Goal: Task Accomplishment & Management: Manage account settings

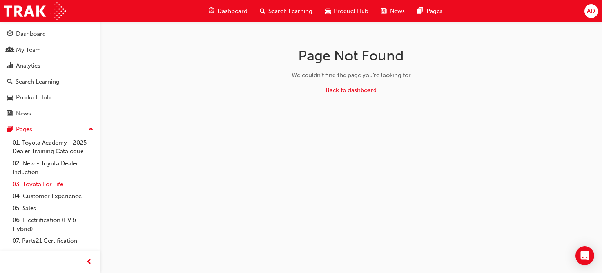
drag, startPoint x: 53, startPoint y: 183, endPoint x: 60, endPoint y: 183, distance: 7.8
click at [53, 183] on link "03. Toyota For Life" at bounding box center [52, 184] width 87 height 12
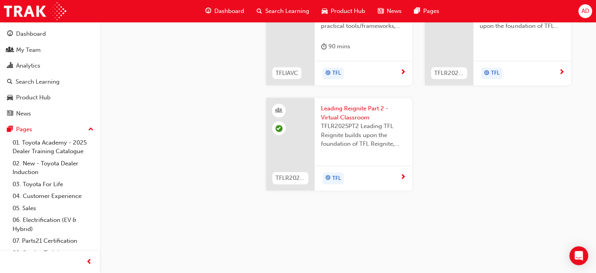
scroll to position [863, 0]
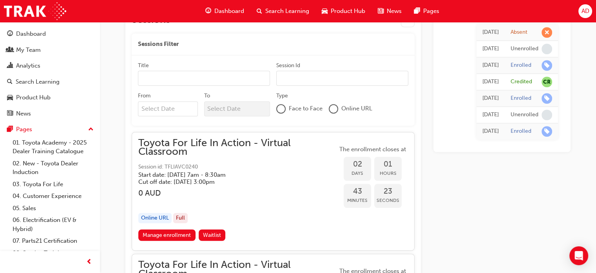
scroll to position [294, 0]
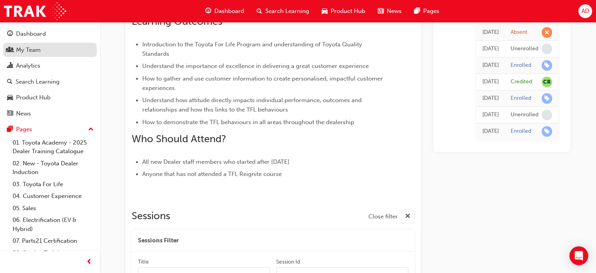
click at [32, 47] on div "My Team" at bounding box center [28, 49] width 25 height 9
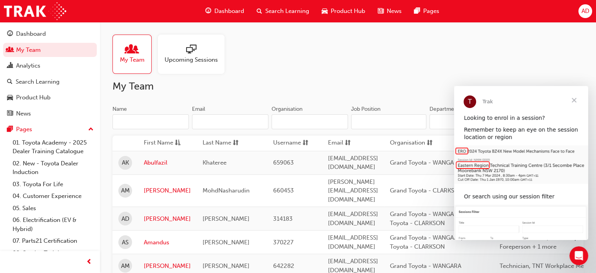
click at [194, 59] on span "Upcoming Sessions" at bounding box center [191, 59] width 53 height 9
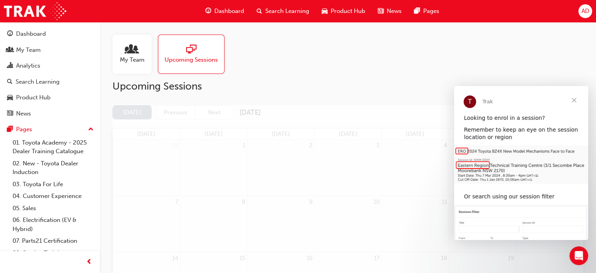
click at [576, 100] on span "Close" at bounding box center [574, 100] width 28 height 28
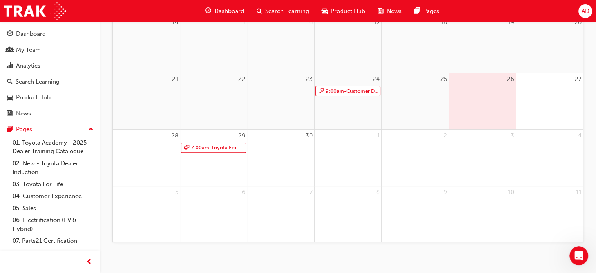
scroll to position [243, 0]
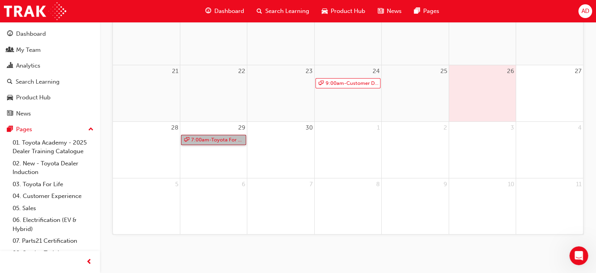
click at [215, 140] on link "7:00am - Toyota For Life In Action - Virtual Classroom" at bounding box center [213, 140] width 65 height 11
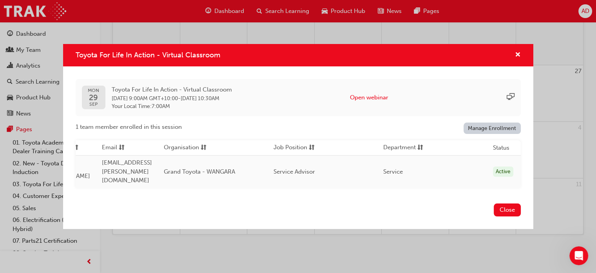
scroll to position [0, 231]
click at [500, 128] on link "Manage Enrollment" at bounding box center [492, 127] width 57 height 11
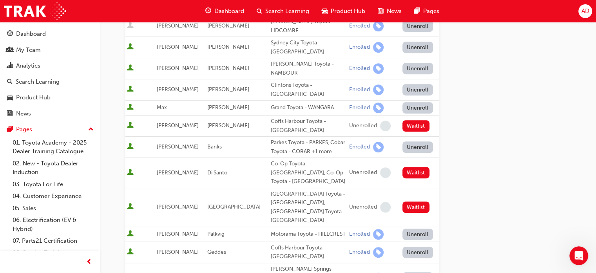
scroll to position [274, 0]
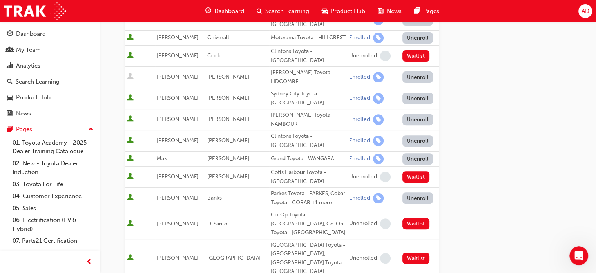
click at [408, 153] on button "Unenroll" at bounding box center [418, 158] width 31 height 11
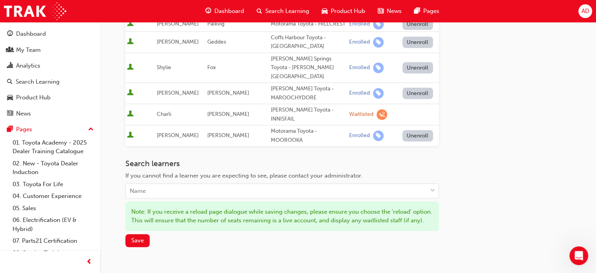
scroll to position [582, 0]
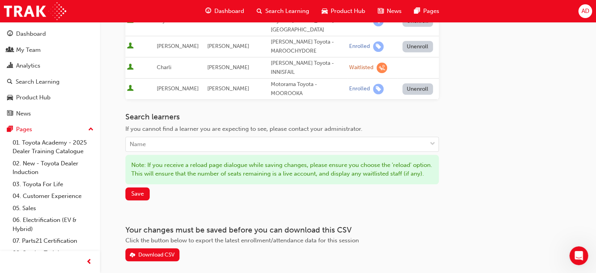
click at [134, 151] on div "Search learners If you cannot find a learner you are expecting to see, please c…" at bounding box center [282, 156] width 314 height 88
click at [140, 190] on span "Save" at bounding box center [137, 193] width 13 height 7
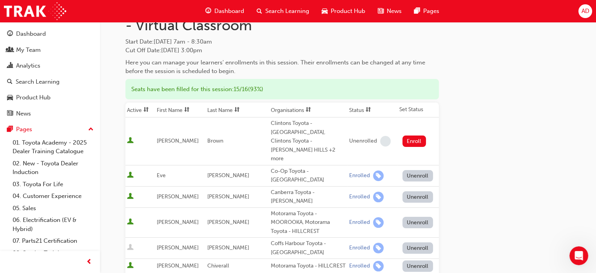
scroll to position [0, 0]
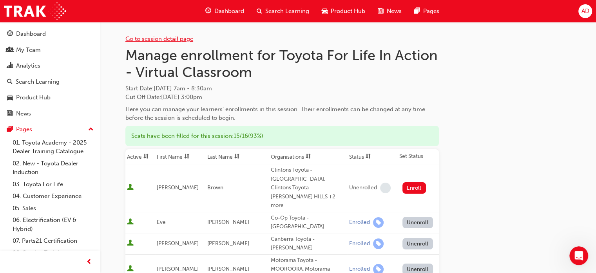
click at [169, 36] on link "Go to session detail page" at bounding box center [159, 38] width 68 height 7
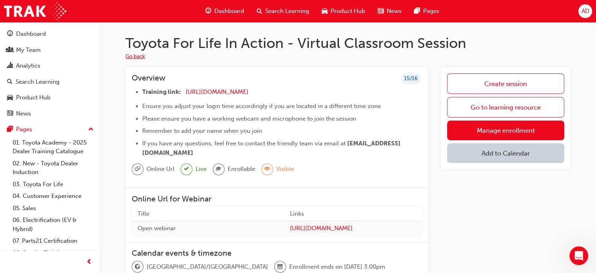
click at [140, 55] on button "Go back" at bounding box center [135, 56] width 20 height 9
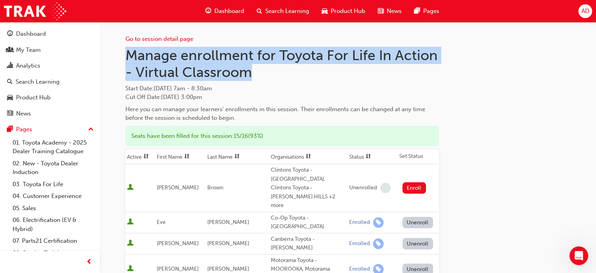
drag, startPoint x: 124, startPoint y: 53, endPoint x: 333, endPoint y: 73, distance: 209.7
click at [333, 73] on h1 "Manage enrollment for Toyota For Life In Action - Virtual Classroom" at bounding box center [282, 64] width 314 height 34
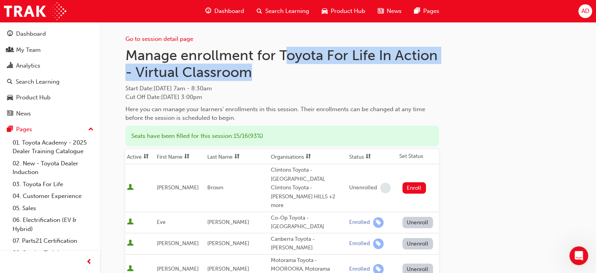
drag, startPoint x: 285, startPoint y: 56, endPoint x: 250, endPoint y: 76, distance: 40.6
click at [250, 76] on h1 "Manage enrollment for Toyota For Life In Action - Virtual Classroom" at bounding box center [282, 64] width 314 height 34
click at [282, 79] on h1 "Manage enrollment for Toyota For Life In Action - Virtual Classroom" at bounding box center [282, 64] width 314 height 34
drag, startPoint x: 282, startPoint y: 53, endPoint x: 297, endPoint y: 75, distance: 26.5
click at [297, 75] on h1 "Manage enrollment for Toyota For Life In Action - Virtual Classroom" at bounding box center [282, 64] width 314 height 34
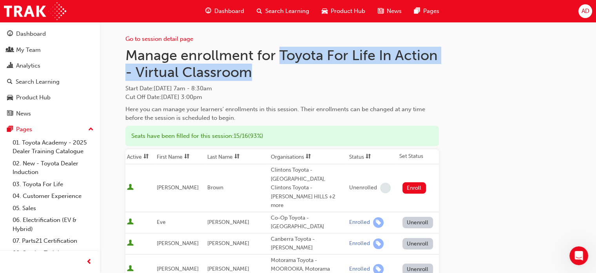
copy h1 "Toyota For Life In Action - Virtual Classroom"
click at [293, 11] on span "Search Learning" at bounding box center [287, 11] width 44 height 9
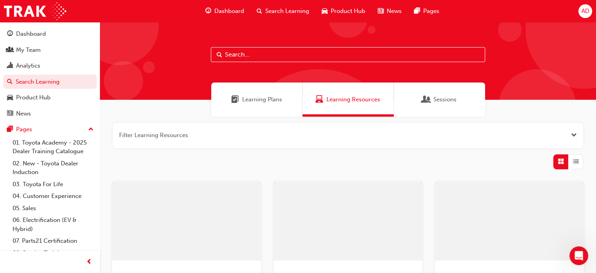
click at [240, 55] on input "text" at bounding box center [348, 54] width 274 height 15
paste input "Toyota For Life In Action - Virtual Classroom"
type input "Toyota For Life In Action - Virtual Classroom"
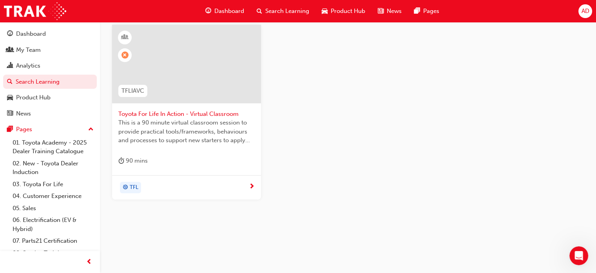
click at [202, 115] on span "Toyota For Life In Action - Virtual Classroom" at bounding box center [186, 113] width 136 height 9
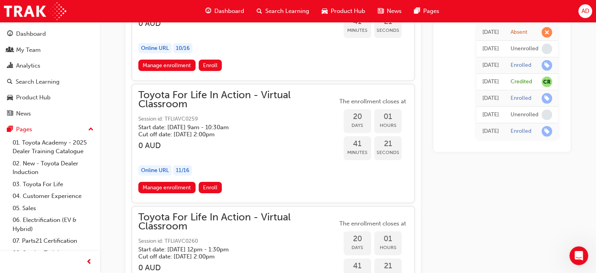
scroll to position [5405, 0]
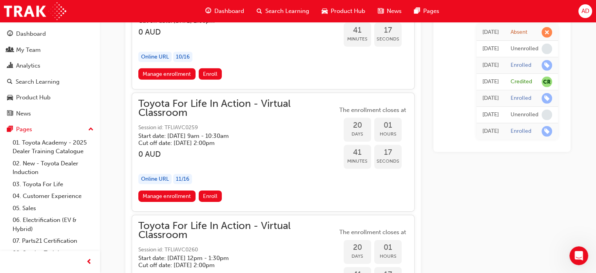
click at [184, 99] on span "Toyota For Life In Action - Virtual Classroom" at bounding box center [237, 108] width 199 height 18
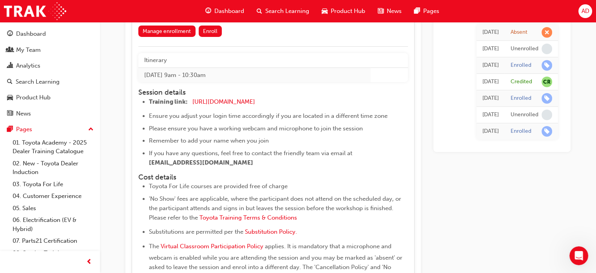
scroll to position [5523, 0]
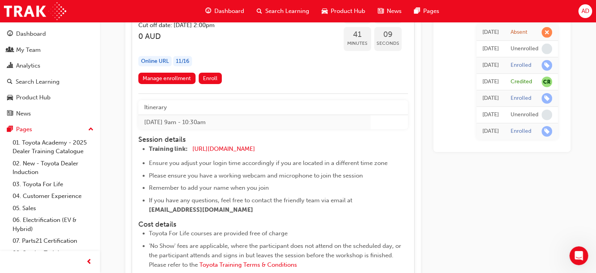
click at [169, 115] on td "[DATE] 9am - 10:30am" at bounding box center [254, 122] width 233 height 15
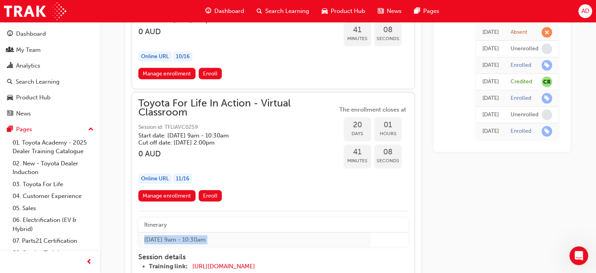
scroll to position [5405, 0]
drag, startPoint x: 184, startPoint y: 80, endPoint x: 160, endPoint y: 122, distance: 47.8
click at [160, 139] on h5 "Cut off date: [DATE] 2:00pm" at bounding box center [231, 142] width 187 height 7
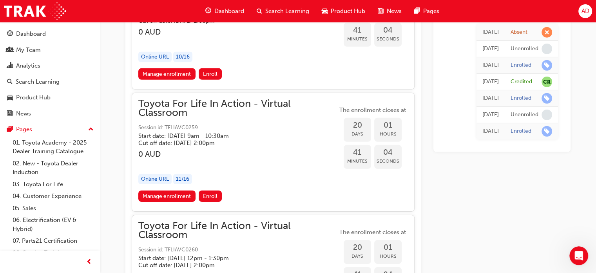
click at [178, 123] on span "Session id: TFLIAVC0259" at bounding box center [237, 127] width 199 height 9
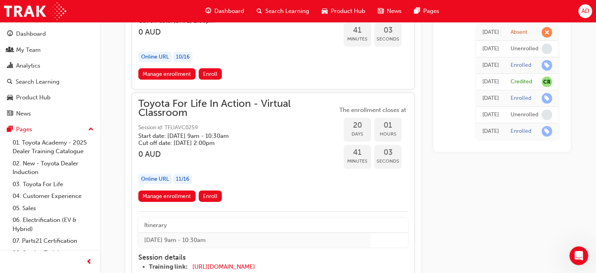
click at [179, 123] on span "Session id: TFLIAVC0259" at bounding box center [237, 127] width 199 height 9
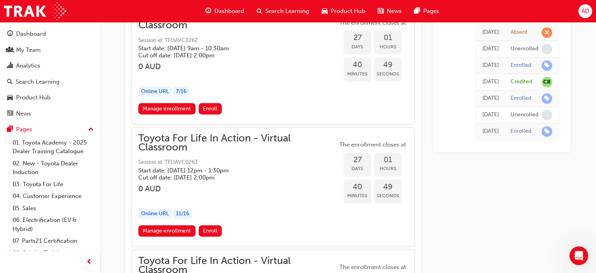
scroll to position [7248, 0]
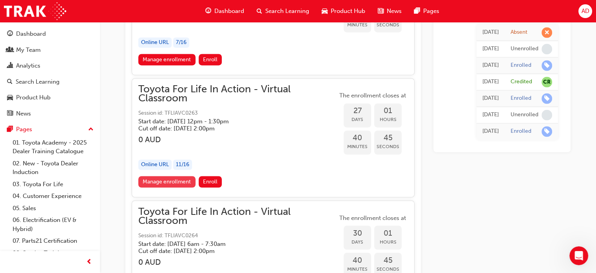
click at [170, 176] on link "Manage enrollment" at bounding box center [166, 181] width 57 height 11
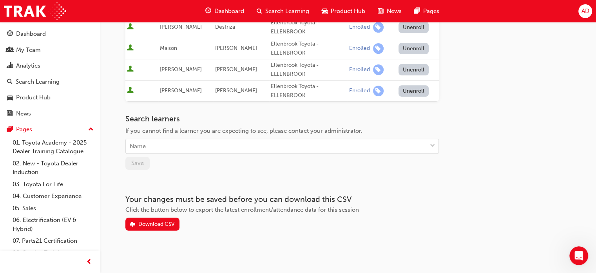
scroll to position [290, 0]
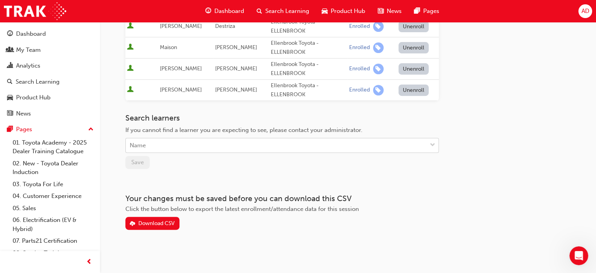
click at [163, 140] on div "Name" at bounding box center [276, 145] width 301 height 14
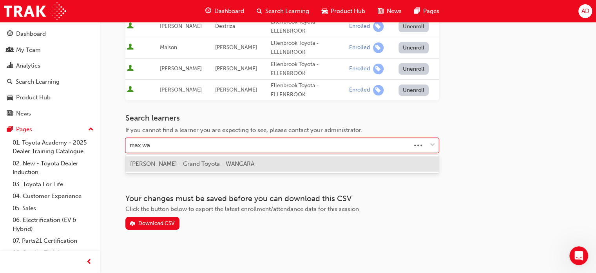
type input "[PERSON_NAME]"
click at [176, 162] on span "[PERSON_NAME] - Grand Toyota - WANGARA" at bounding box center [192, 163] width 124 height 7
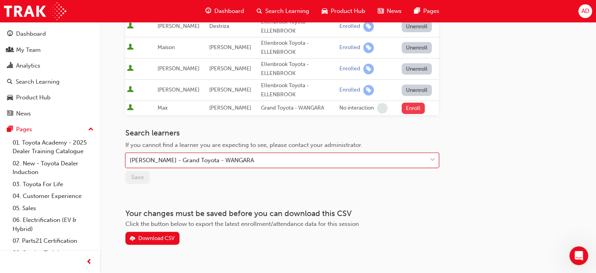
click at [405, 111] on button "Enroll" at bounding box center [414, 107] width 24 height 11
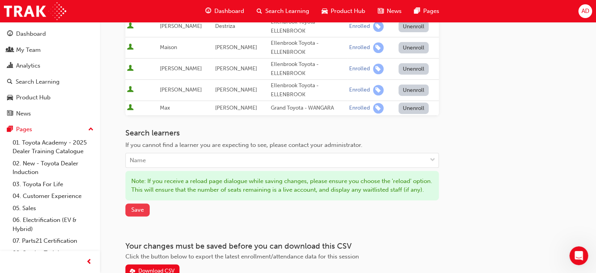
click at [140, 213] on span "Save" at bounding box center [137, 209] width 13 height 7
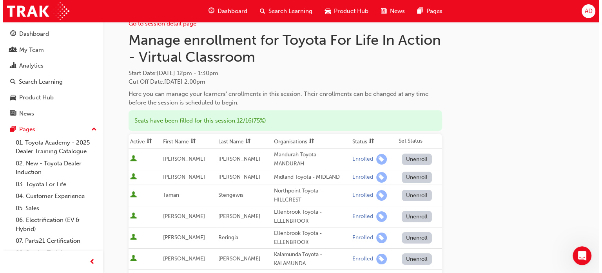
scroll to position [0, 0]
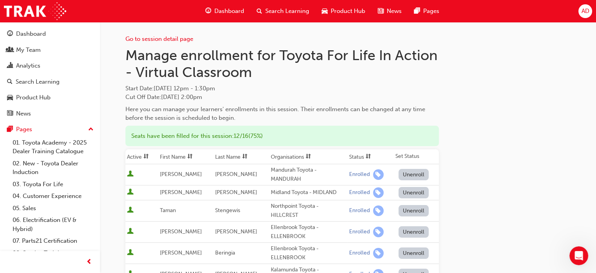
click at [225, 12] on span "Dashboard" at bounding box center [229, 11] width 30 height 9
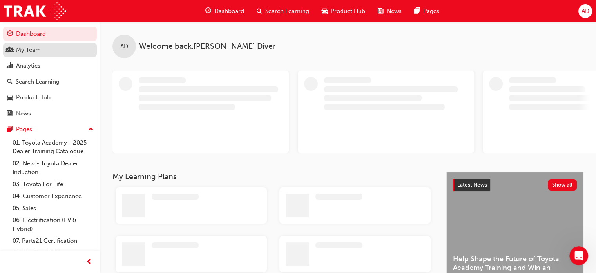
click at [36, 52] on div "My Team" at bounding box center [28, 49] width 25 height 9
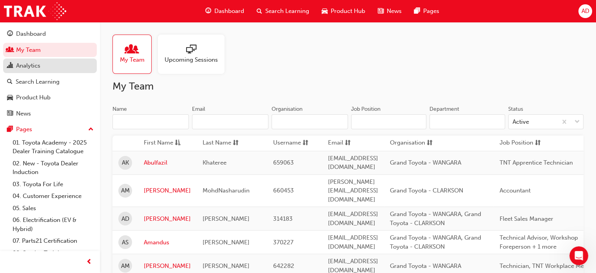
click at [49, 65] on div "Analytics" at bounding box center [50, 66] width 86 height 10
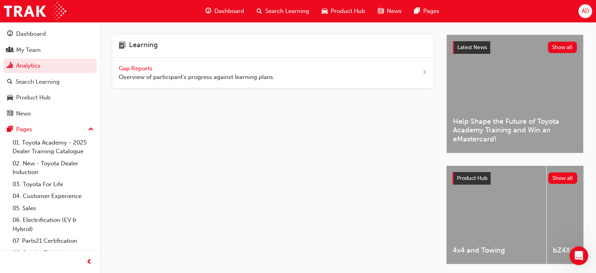
click at [151, 73] on span "Overview of participant's progress against learning plans." at bounding box center [197, 77] width 156 height 9
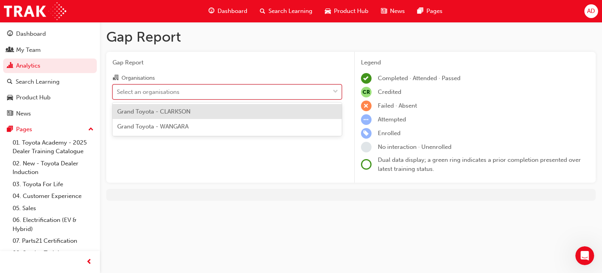
click at [167, 91] on div "Select an organisations" at bounding box center [148, 91] width 63 height 9
click at [118, 91] on input "Organisations option Grand Toyota - CLARKSON focused, 1 of 2. 2 results availab…" at bounding box center [117, 91] width 1 height 7
click at [168, 131] on div "Grand Toyota - WANGARA" at bounding box center [227, 126] width 229 height 15
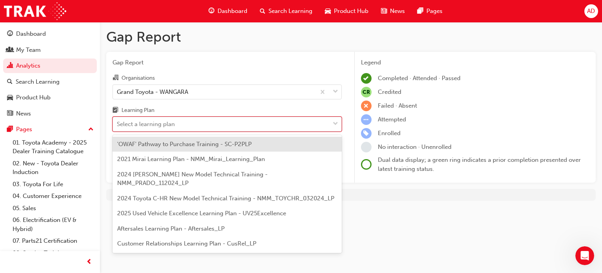
click at [168, 125] on div "Select a learning plan" at bounding box center [146, 124] width 58 height 9
click at [118, 125] on input "Learning Plan option 'OWAF' Pathway to Purchase Training - SC-P2PLP focused, 1 …" at bounding box center [117, 123] width 1 height 7
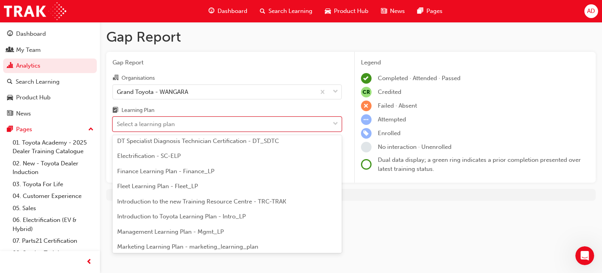
scroll to position [157, 0]
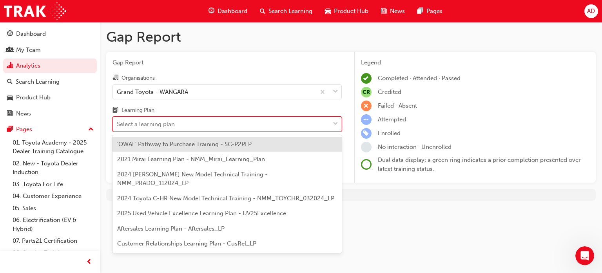
click at [209, 122] on div "Select a learning plan" at bounding box center [221, 124] width 217 height 14
click at [118, 122] on input "Learning Plan option 'OWAF' Pathway to Purchase Training - SC-P2PLP focused, 1 …" at bounding box center [117, 123] width 1 height 7
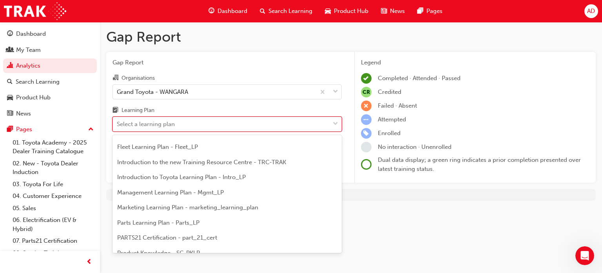
click at [223, 125] on div "Select a learning plan" at bounding box center [221, 124] width 217 height 14
click at [118, 125] on input "Learning Plan option 'OWAF' Pathway to Purchase Training - SC-P2PLP focused, 1 …" at bounding box center [117, 123] width 1 height 7
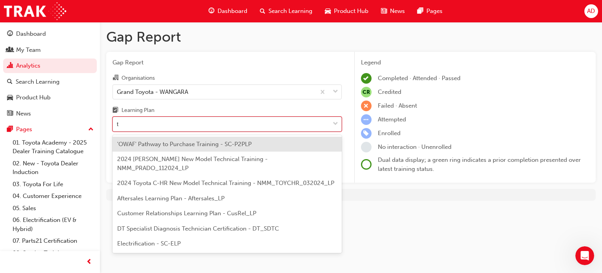
type input "tf"
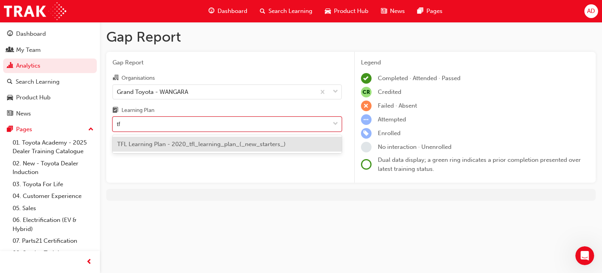
click at [220, 144] on span "TFL Learning Plan - 2020_tfl_learning_plan_(_new_starters_)" at bounding box center [201, 143] width 169 height 7
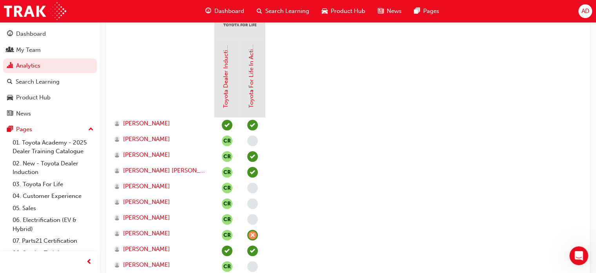
scroll to position [274, 0]
